Goal: Task Accomplishment & Management: Manage account settings

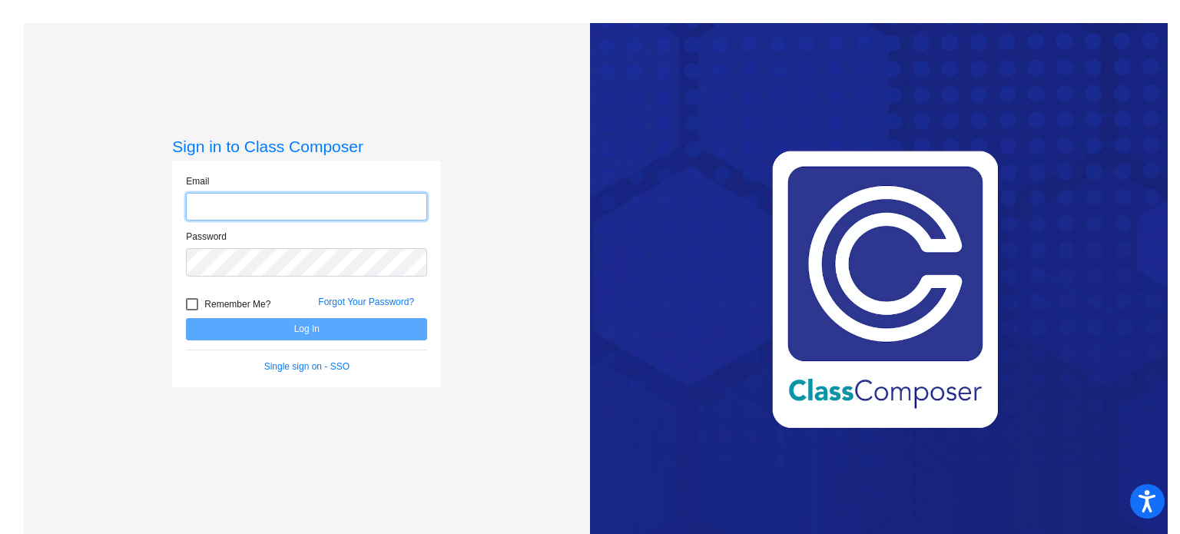
type input "[EMAIL_ADDRESS][DOMAIN_NAME]"
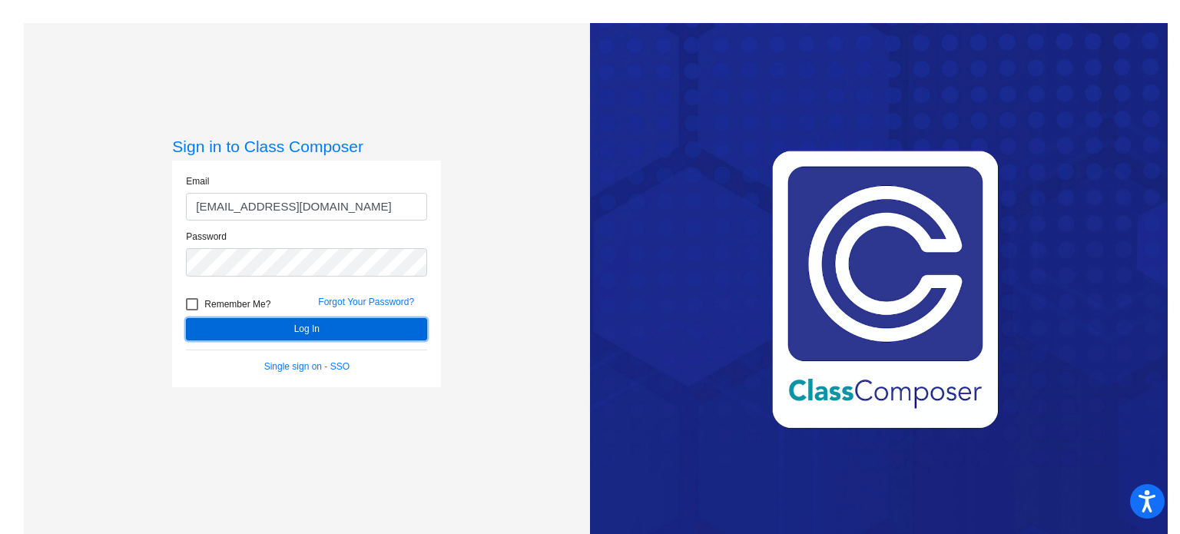
click at [305, 325] on button "Log In" at bounding box center [306, 329] width 241 height 22
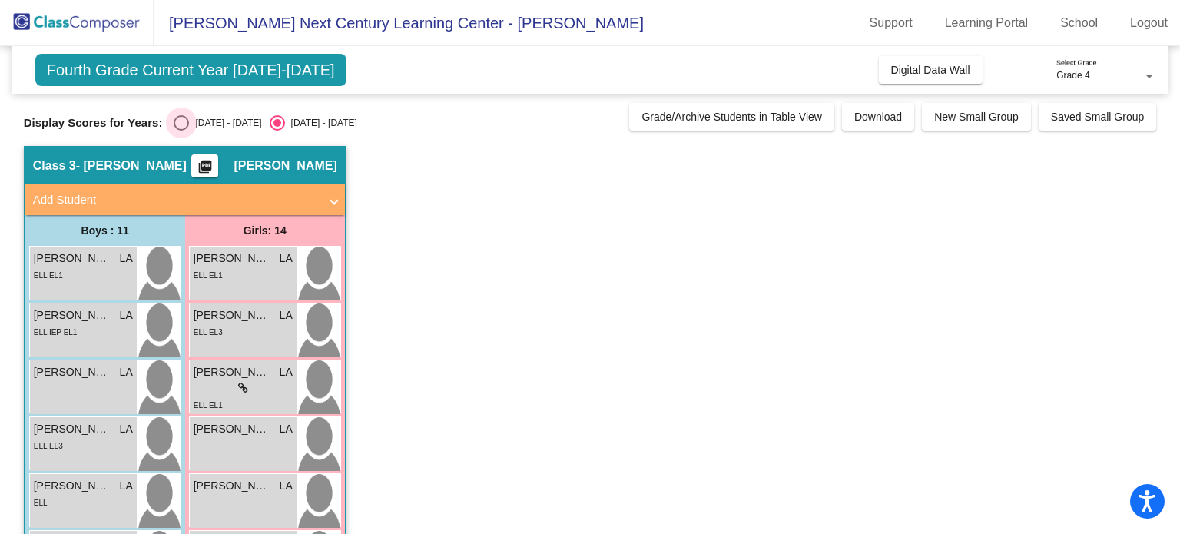
click at [186, 121] on div "Select an option" at bounding box center [181, 122] width 15 height 15
click at [181, 131] on input "[DATE] - [DATE]" at bounding box center [181, 131] width 1 height 1
radio input "true"
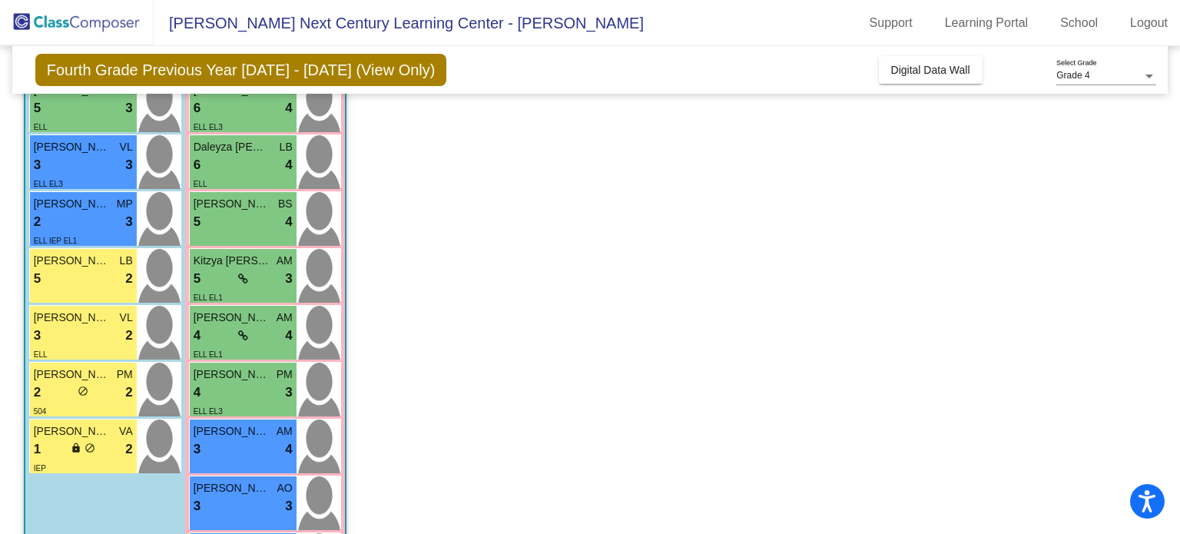
scroll to position [402, 0]
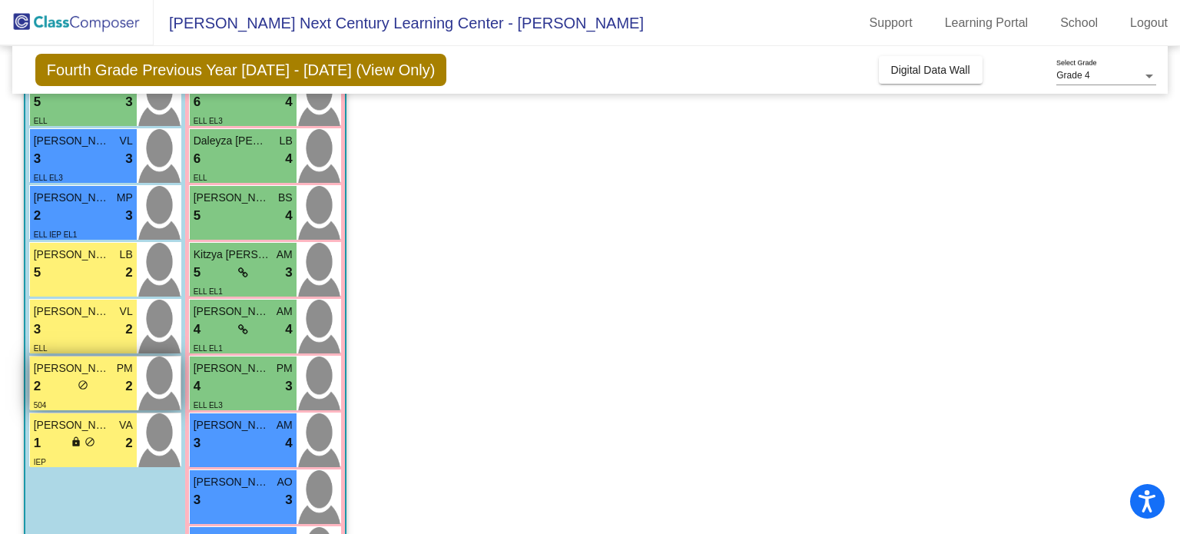
click at [81, 374] on span "[PERSON_NAME]" at bounding box center [72, 368] width 77 height 16
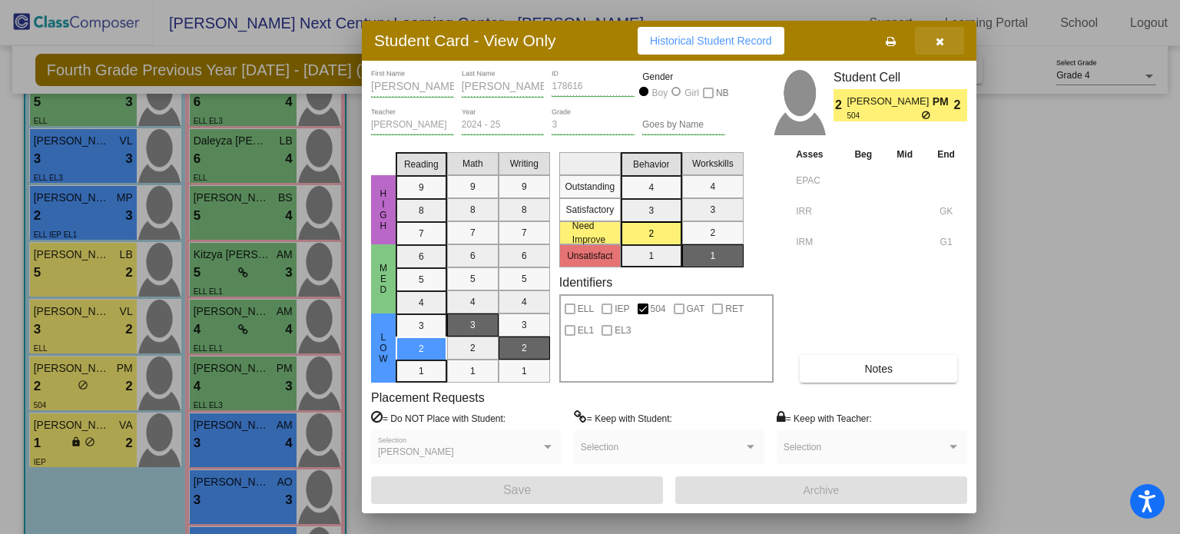
click at [938, 41] on icon "button" at bounding box center [940, 41] width 8 height 11
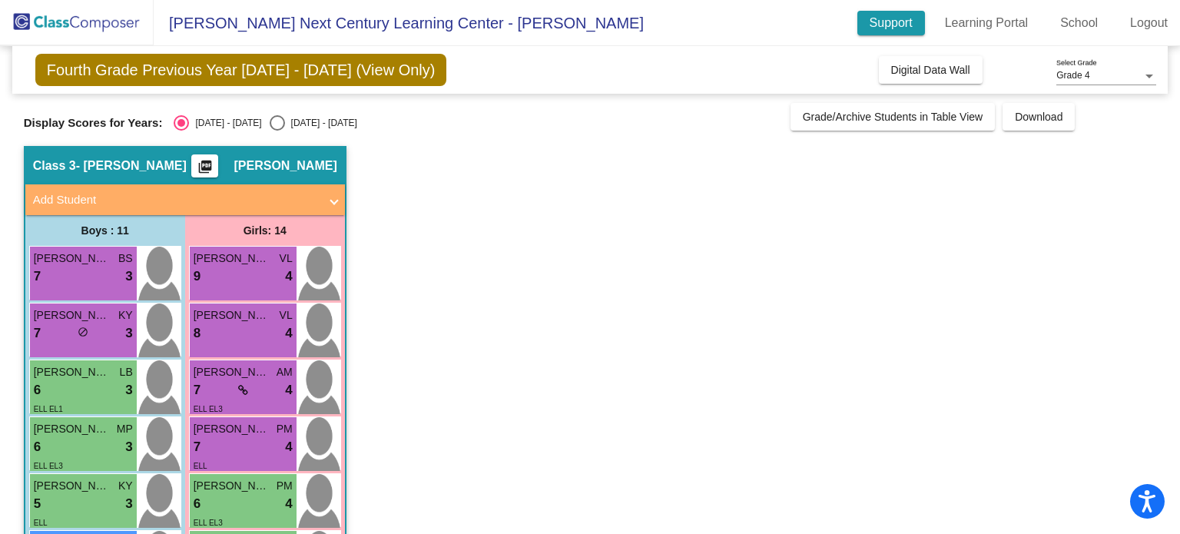
scroll to position [0, 0]
